Goal: Find specific fact: Find specific fact

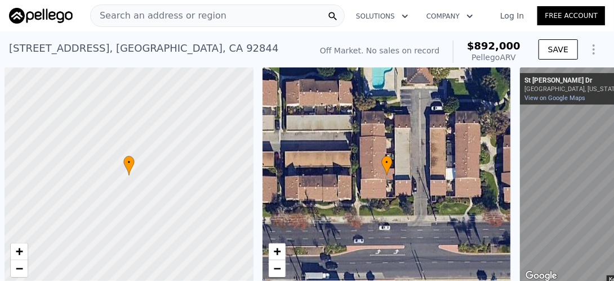
scroll to position [0, 172]
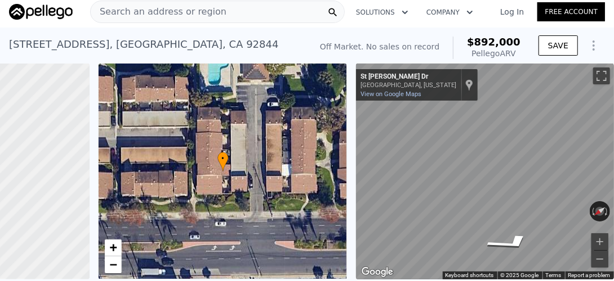
click at [191, 13] on span "Search an address or region" at bounding box center [159, 12] width 136 height 14
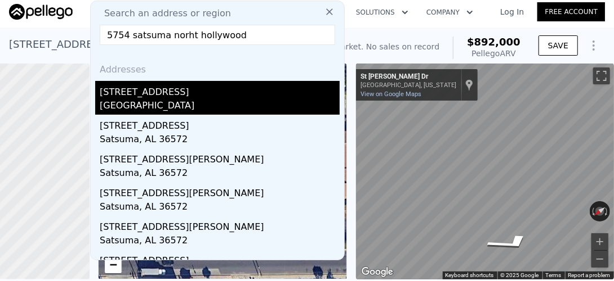
type input "5754 satsuma norht hollywood"
click at [139, 91] on div "[STREET_ADDRESS]" at bounding box center [220, 90] width 240 height 18
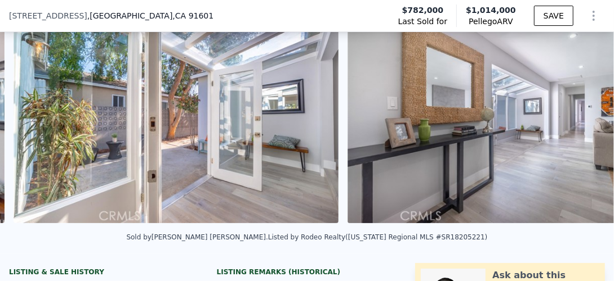
scroll to position [0, 2513]
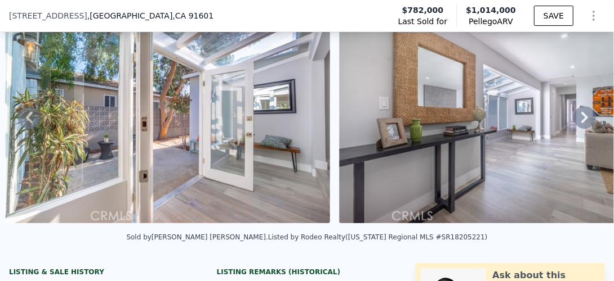
click at [583, 119] on icon at bounding box center [584, 117] width 23 height 23
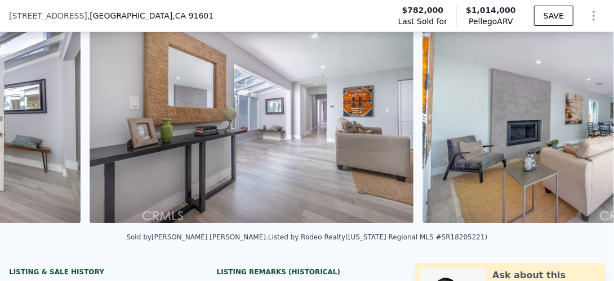
scroll to position [0, 2847]
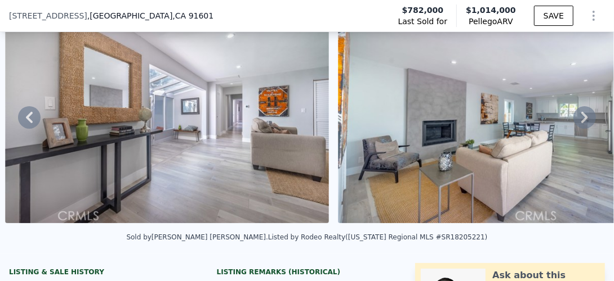
click at [580, 121] on icon at bounding box center [584, 117] width 23 height 23
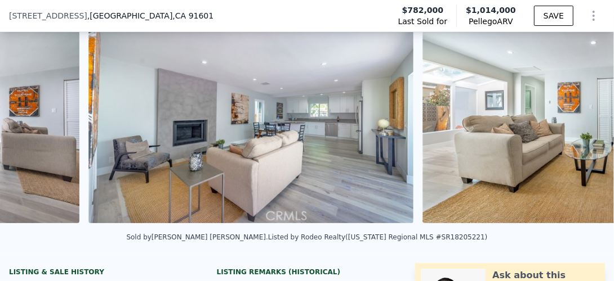
scroll to position [0, 3180]
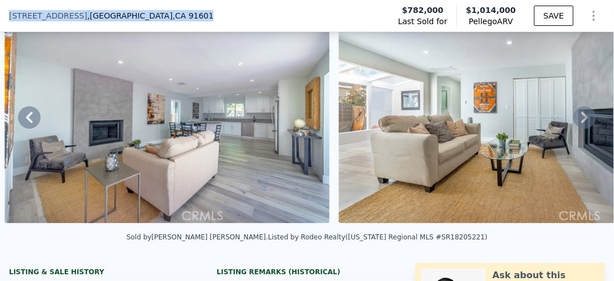
drag, startPoint x: 109, startPoint y: 16, endPoint x: 10, endPoint y: 16, distance: 99.6
click at [10, 16] on div "[STREET_ADDRESS] Last Sold for $782,000 Pellego ARV $1,014,000 SAVE" at bounding box center [307, 16] width 614 height 32
copy div "[STREET_ADDRESS]"
